Goal: Check status: Check status

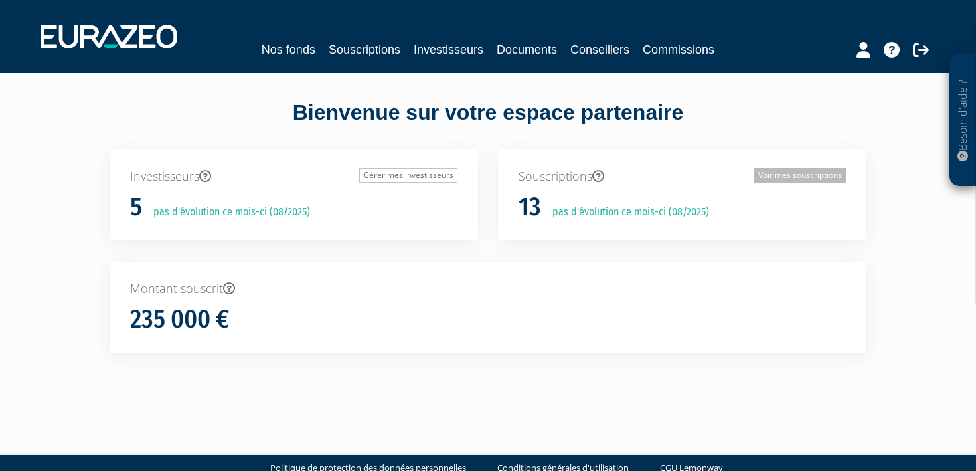
click at [755, 174] on link "Voir mes souscriptions" at bounding box center [800, 175] width 92 height 15
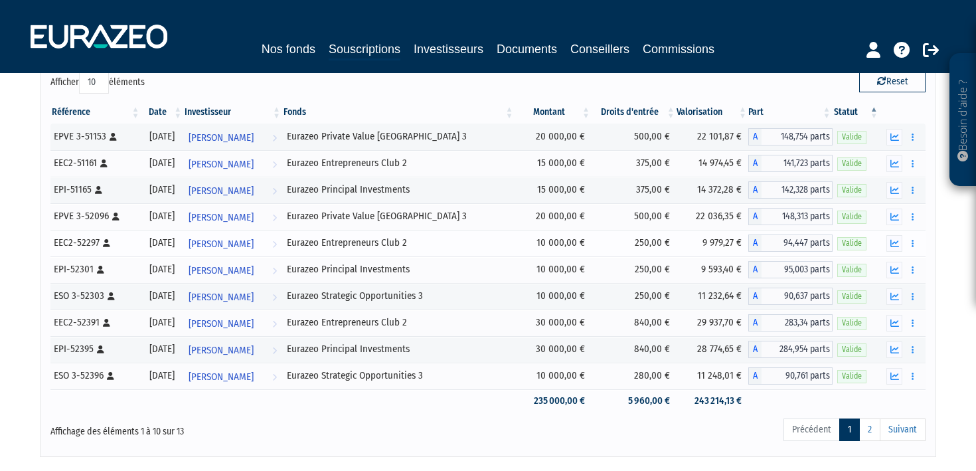
scroll to position [110, 0]
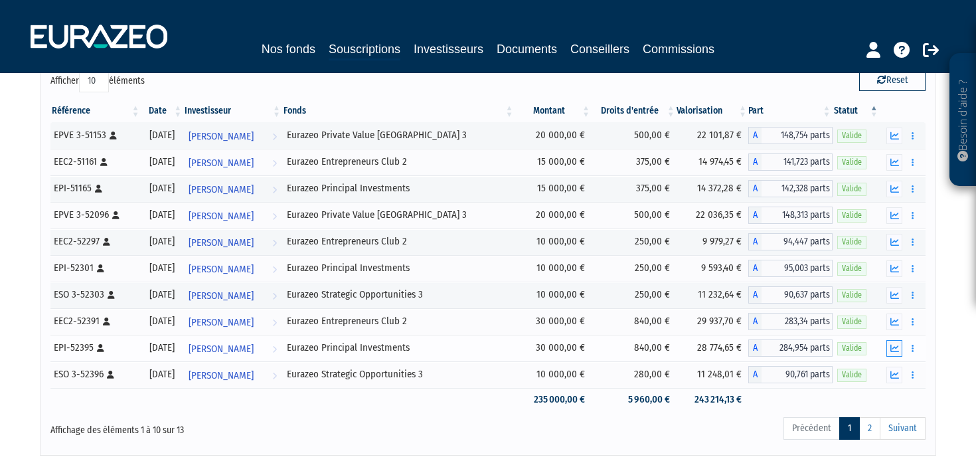
click at [889, 347] on button "button" at bounding box center [894, 348] width 16 height 17
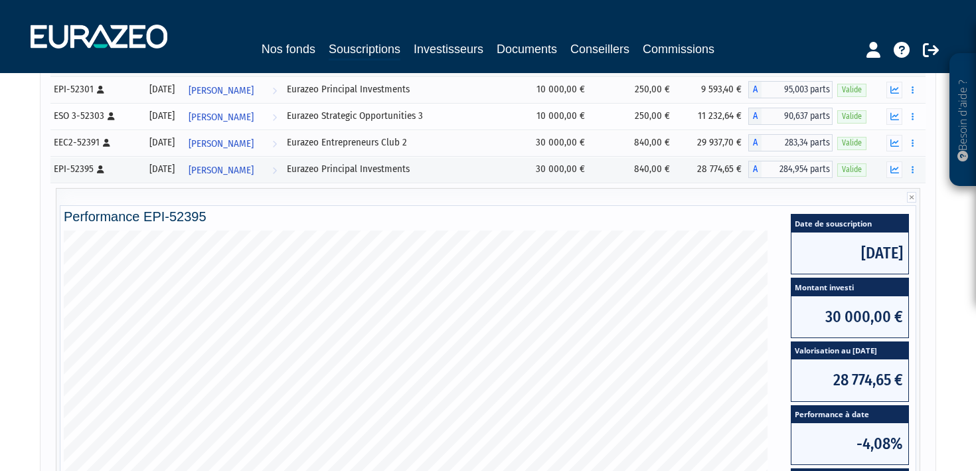
scroll to position [165, 0]
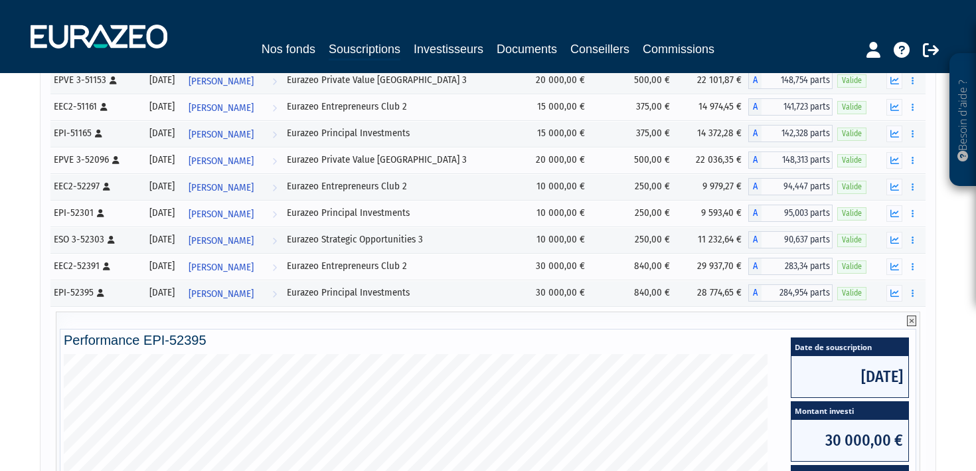
click at [907, 319] on icon at bounding box center [911, 320] width 9 height 11
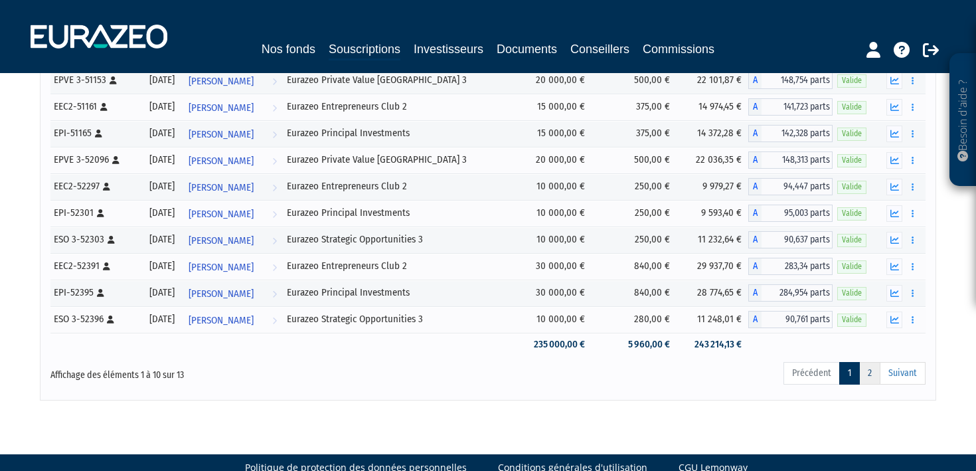
click at [867, 373] on link "2" at bounding box center [869, 373] width 21 height 23
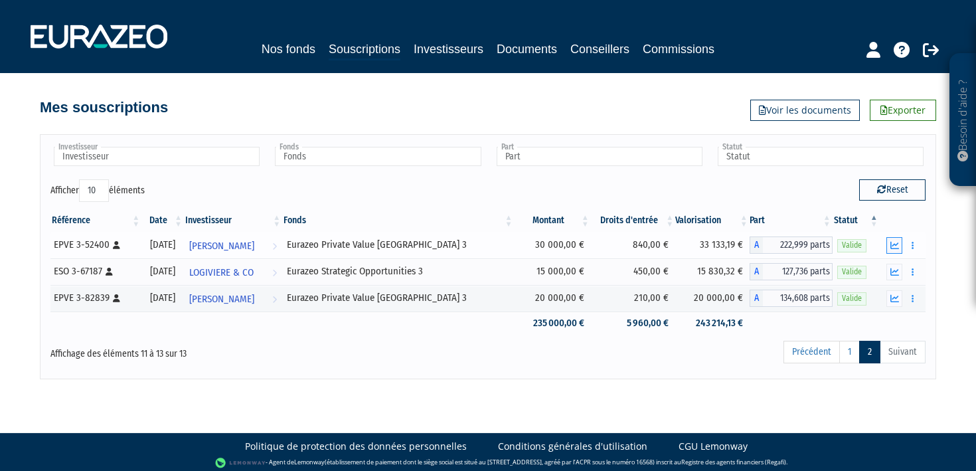
click at [895, 244] on icon "button" at bounding box center [894, 245] width 9 height 9
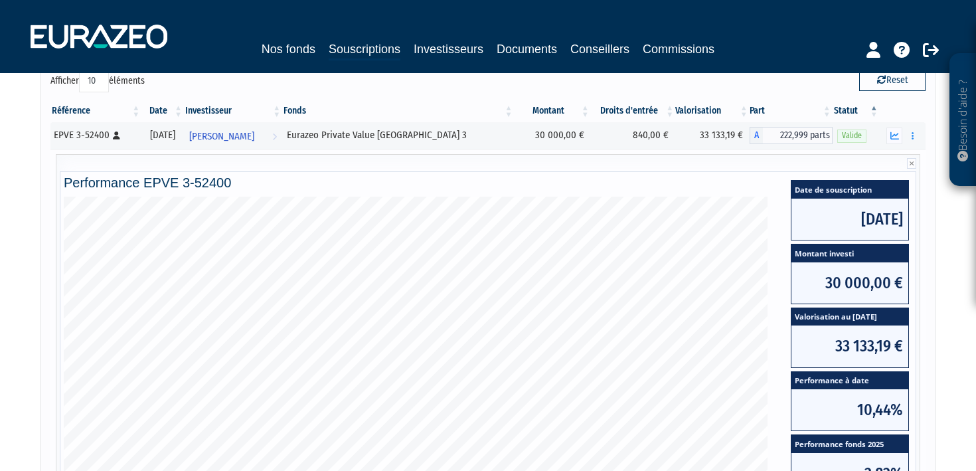
scroll to position [55, 0]
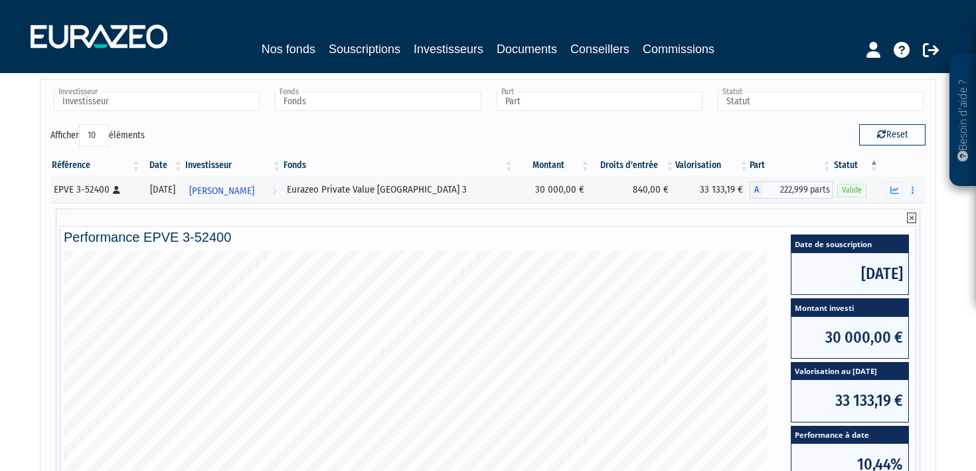
click at [909, 222] on icon at bounding box center [911, 217] width 9 height 11
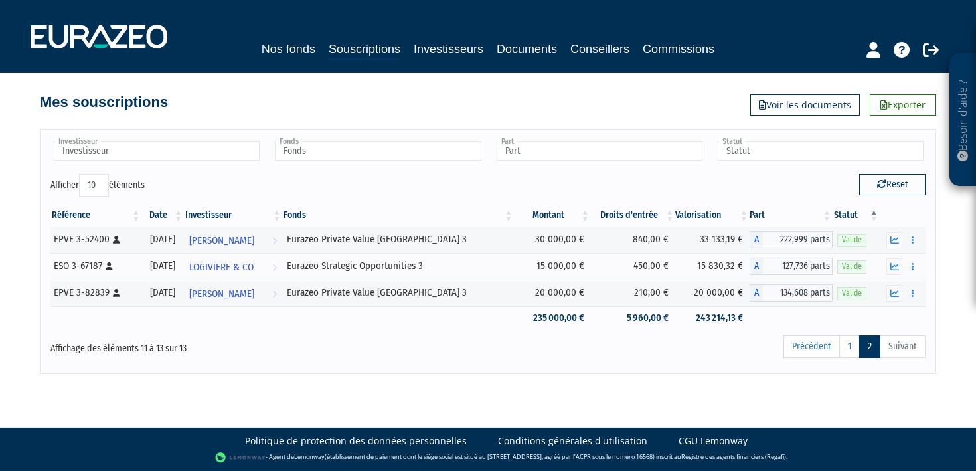
scroll to position [4, 0]
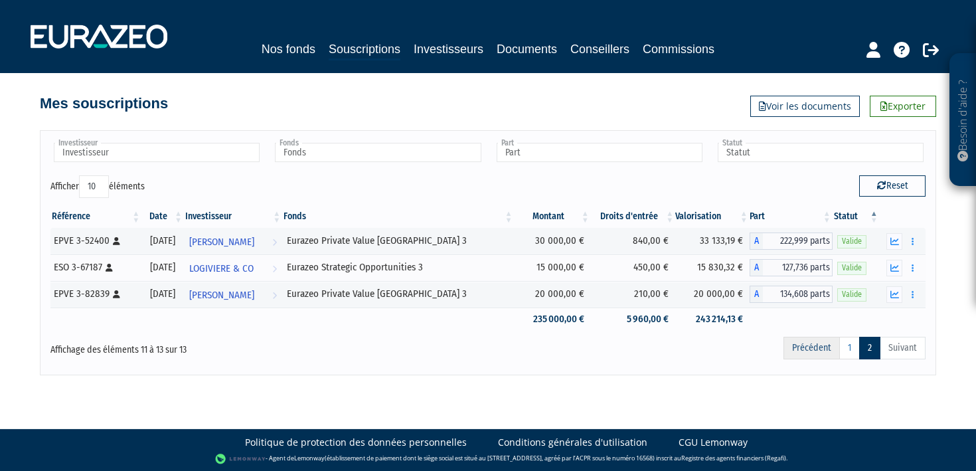
click at [800, 346] on link "Précédent" at bounding box center [811, 348] width 56 height 23
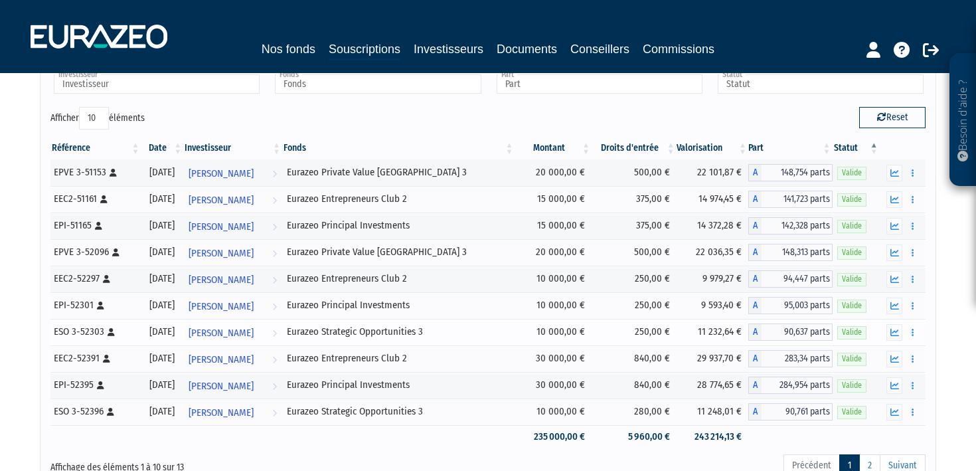
scroll to position [70, 0]
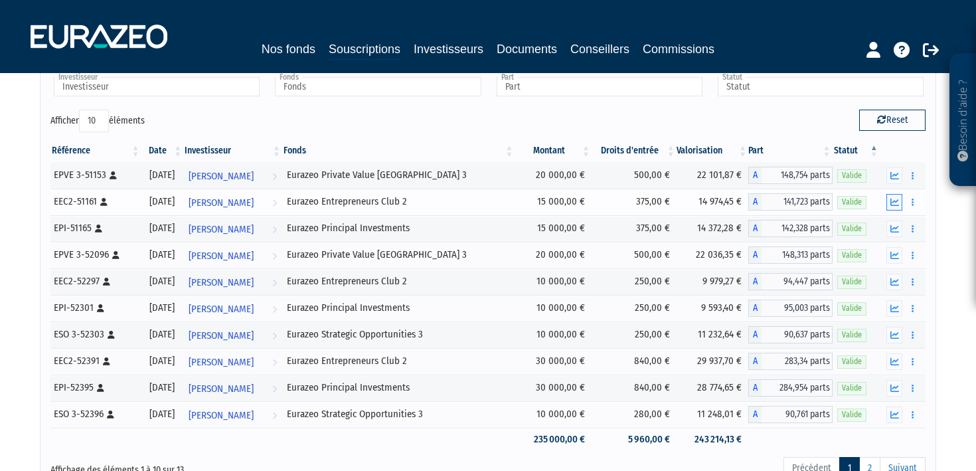
click at [892, 204] on icon "button" at bounding box center [894, 202] width 9 height 9
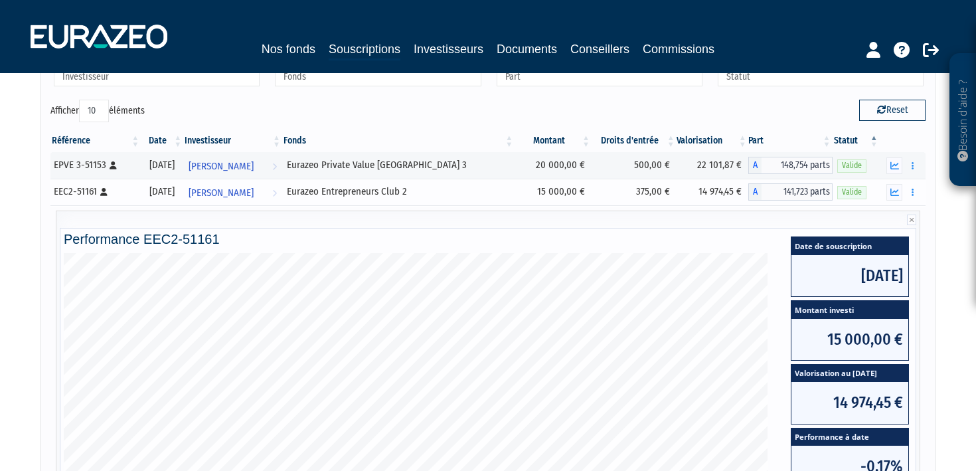
scroll to position [68, 0]
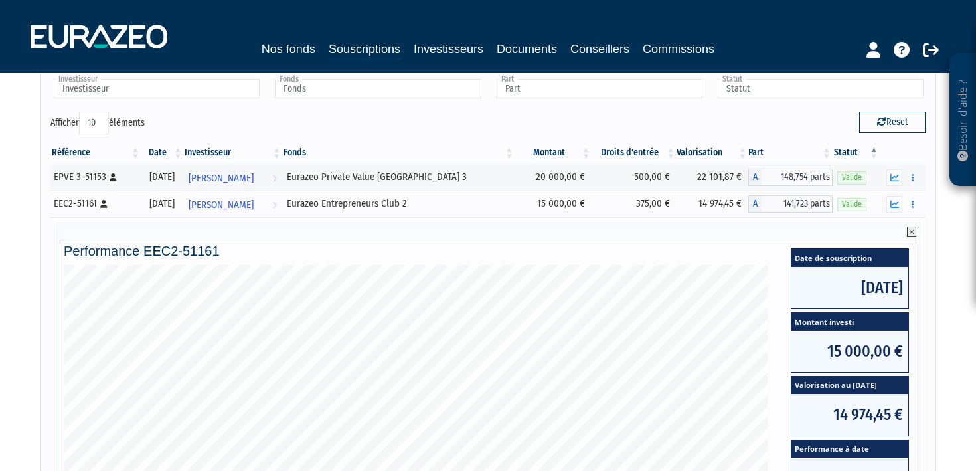
click at [913, 229] on icon at bounding box center [911, 231] width 9 height 11
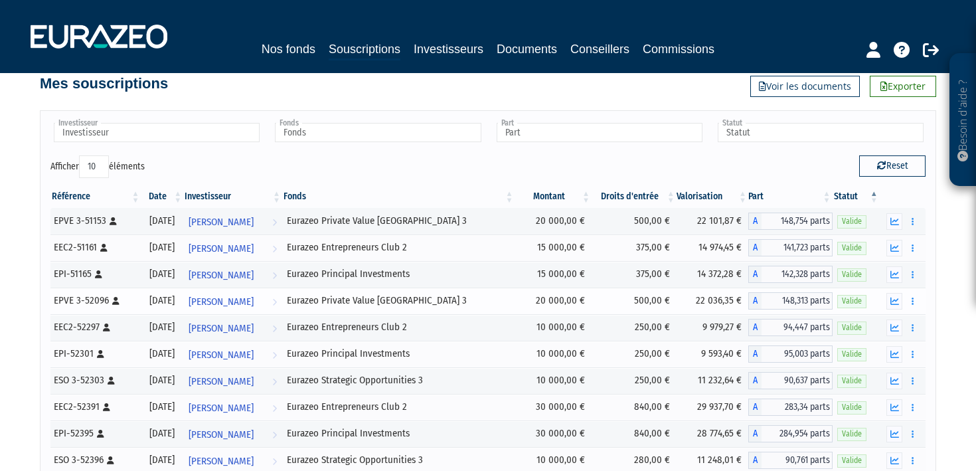
scroll to position [0, 0]
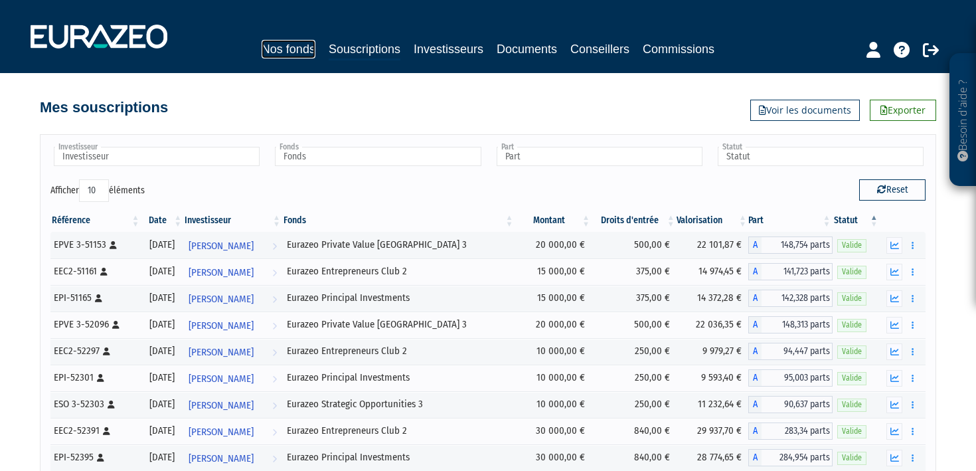
click at [277, 47] on link "Nos fonds" at bounding box center [289, 49] width 54 height 19
